Goal: Task Accomplishment & Management: Use online tool/utility

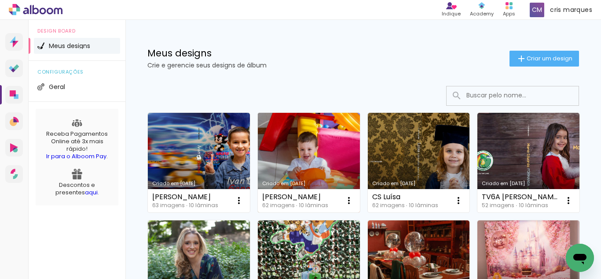
click at [329, 145] on link "Criado em [DATE]" at bounding box center [309, 163] width 102 height 100
click at [316, 146] on link "Criado em [DATE]" at bounding box center [309, 163] width 102 height 100
